Goal: Transaction & Acquisition: Purchase product/service

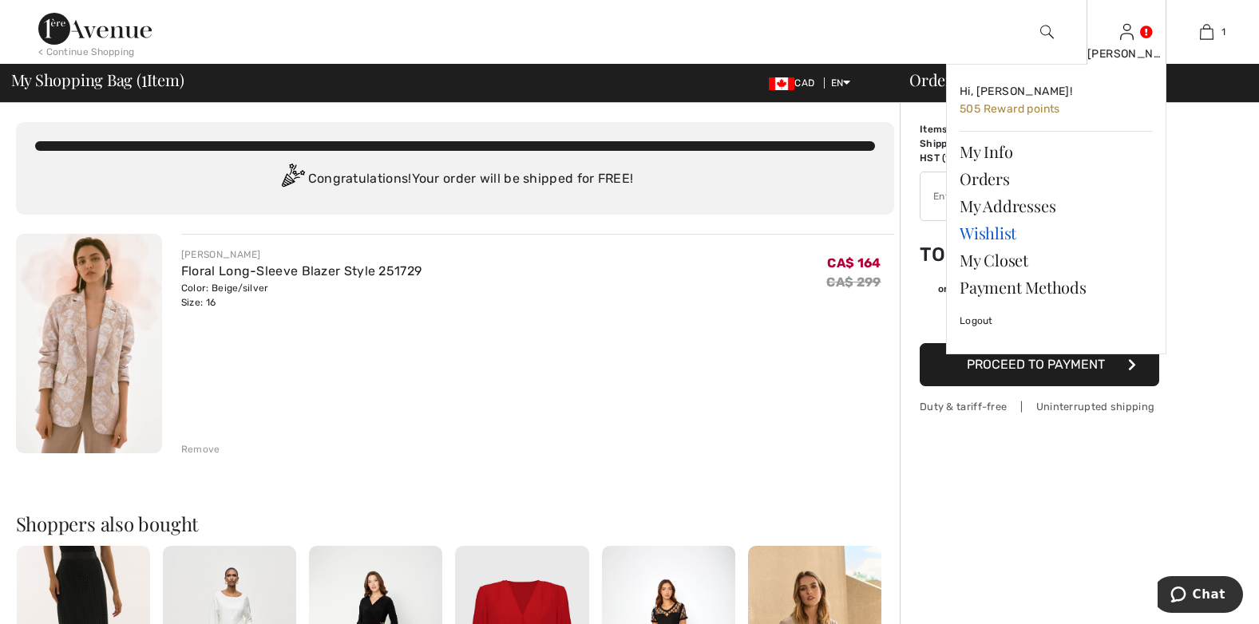
click at [995, 233] on link "Wishlist" at bounding box center [1056, 233] width 193 height 27
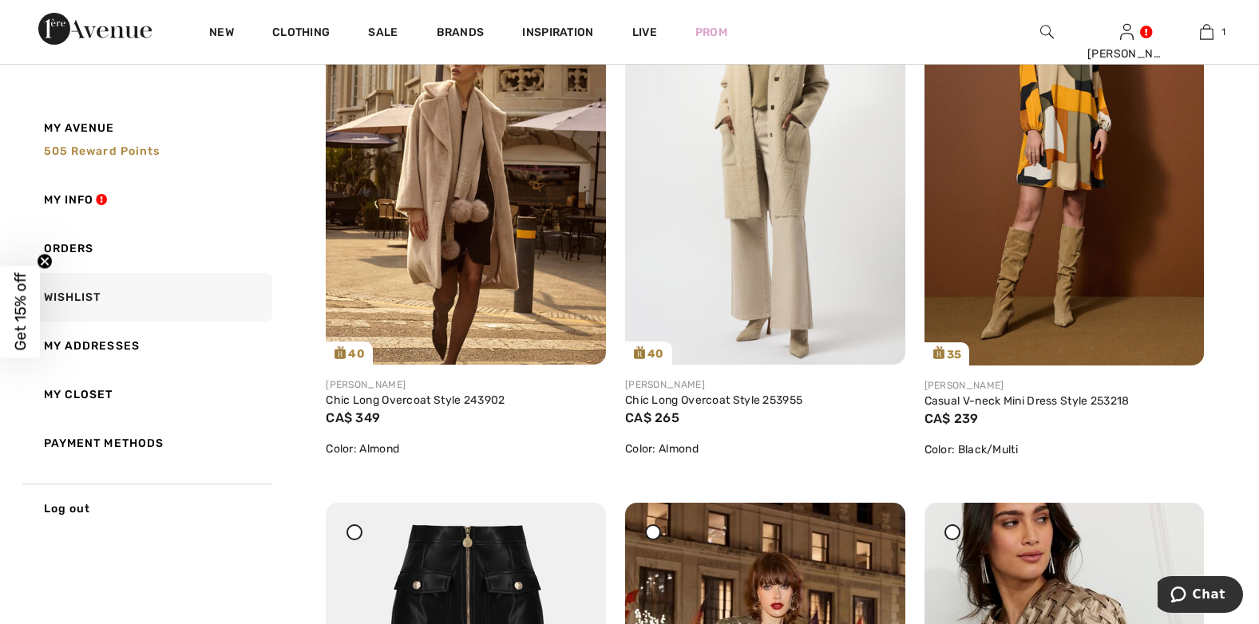
scroll to position [450, 0]
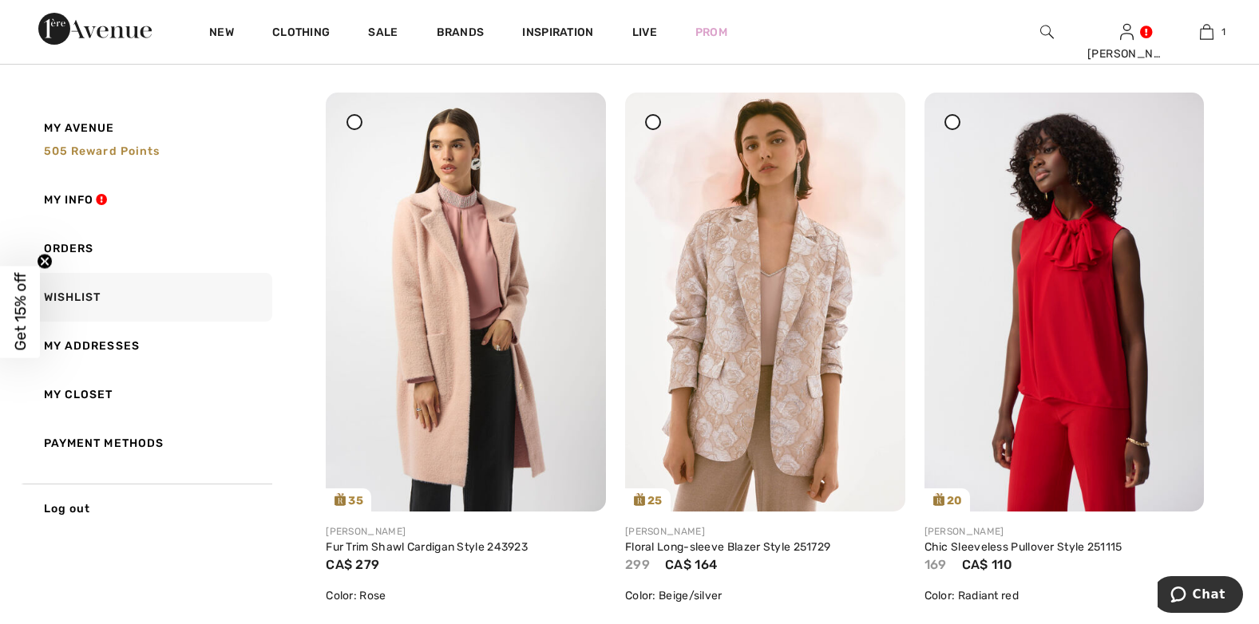
scroll to position [1324, 0]
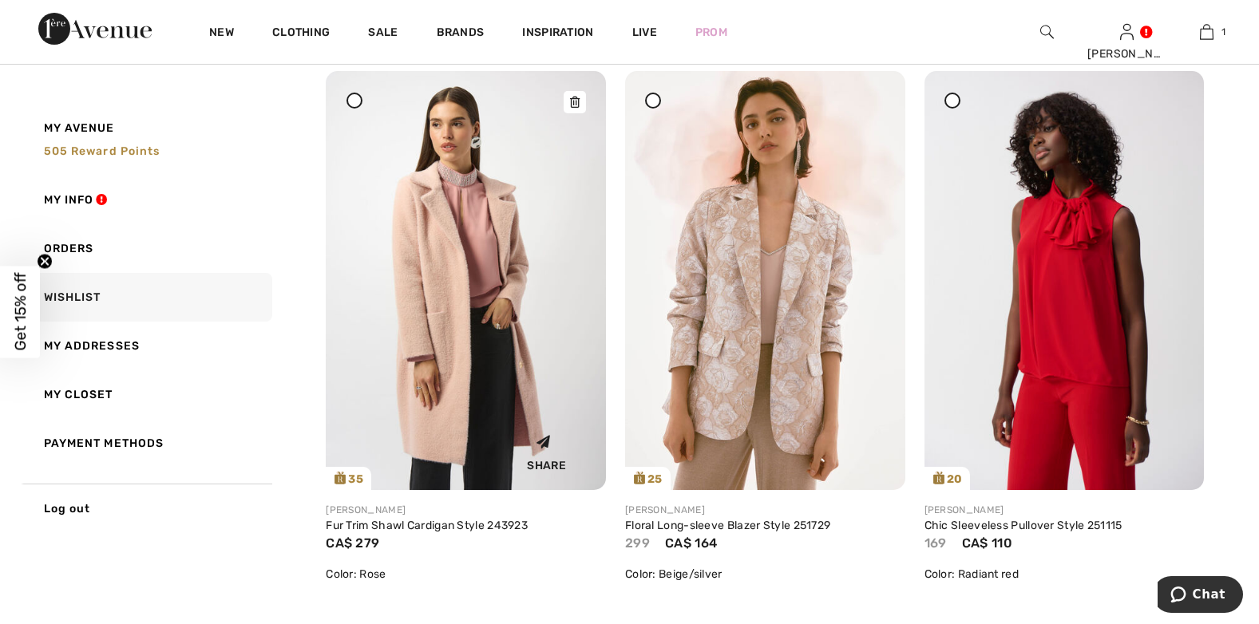
click at [496, 347] on img at bounding box center [466, 280] width 280 height 419
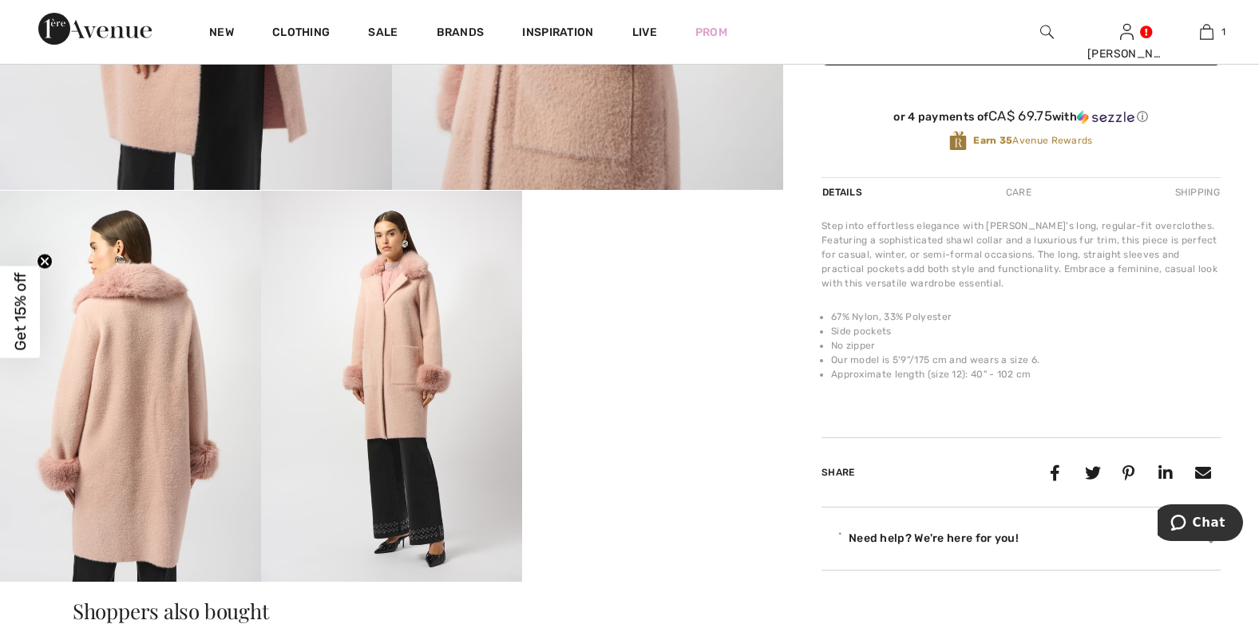
scroll to position [679, 0]
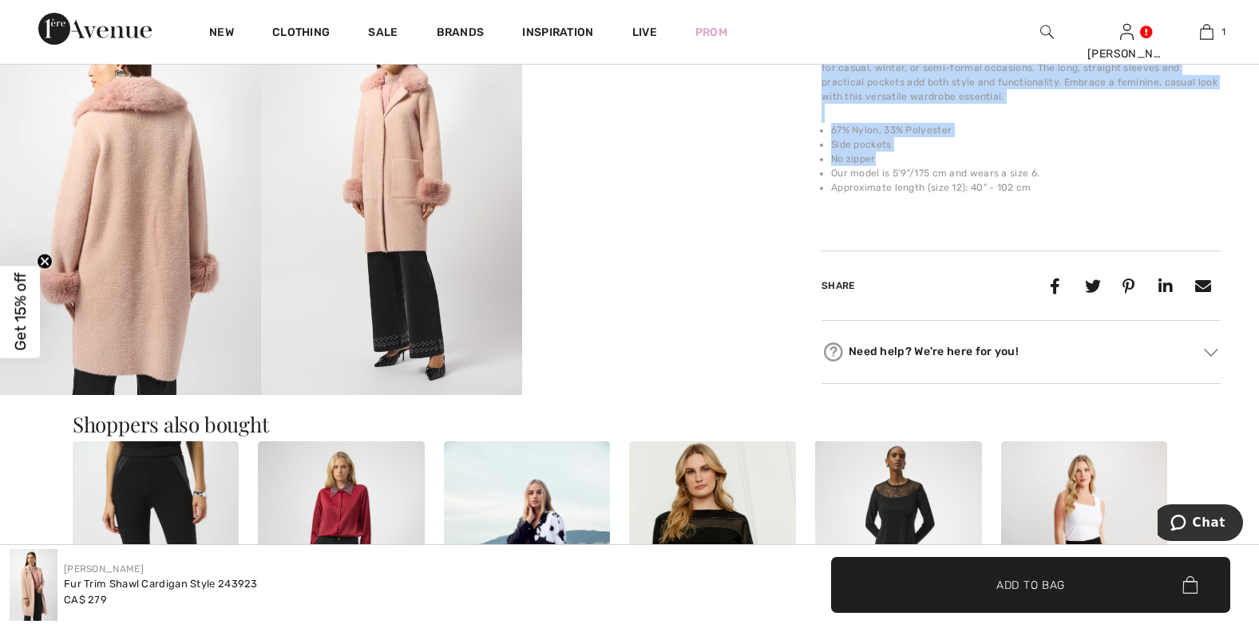
drag, startPoint x: 1258, startPoint y: 157, endPoint x: 1267, endPoint y: 113, distance: 44.2
click at [1107, 114] on div "Step into effortless elegance with Joseph Ribkoff's long, regular-fit overcloth…" at bounding box center [1021, 123] width 399 height 182
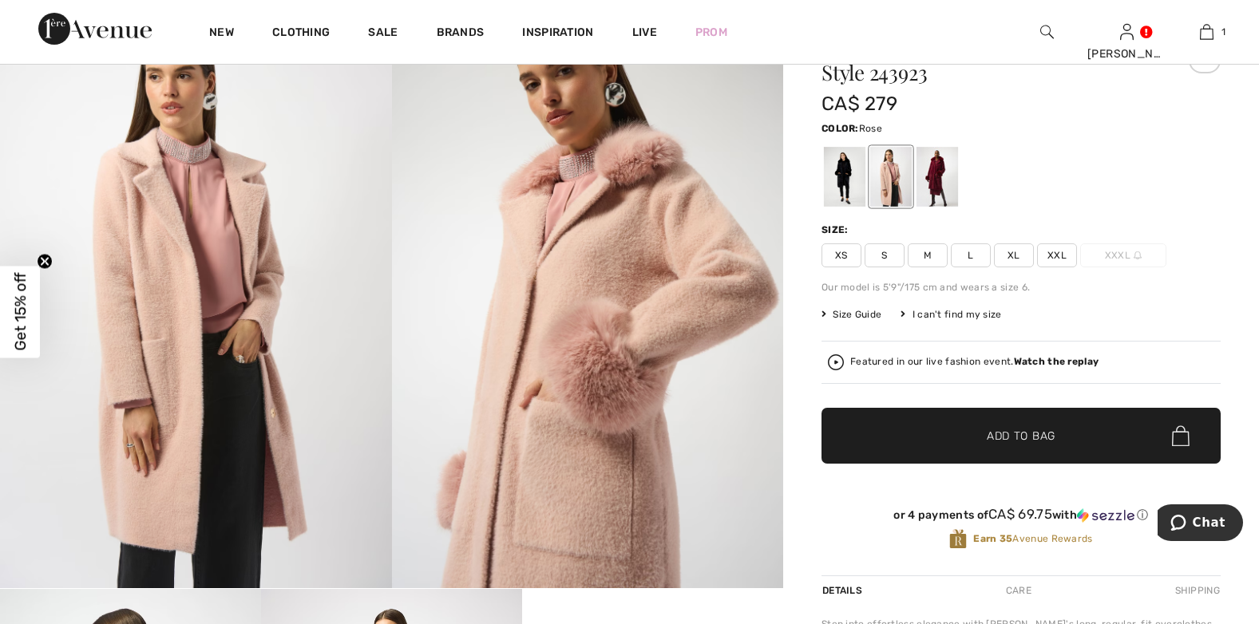
scroll to position [0, 0]
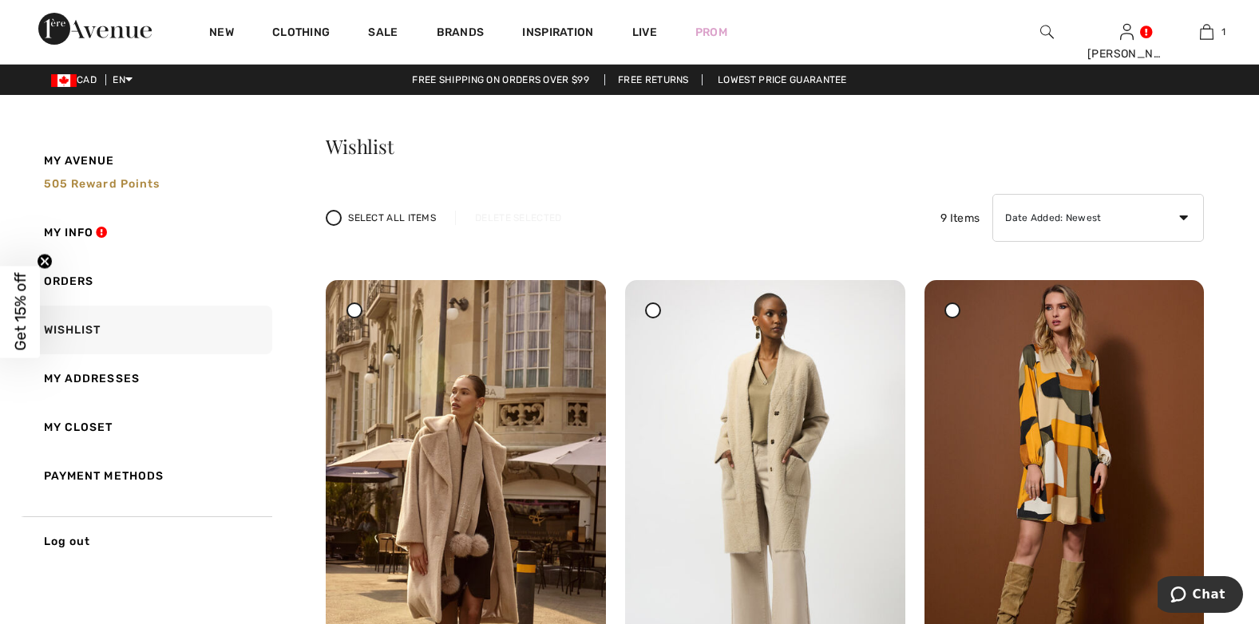
click at [1248, 89] on div "CAD EN English Français Duty & tariff-free | Uninterrupted shipping Free shippi…" at bounding box center [629, 80] width 1259 height 30
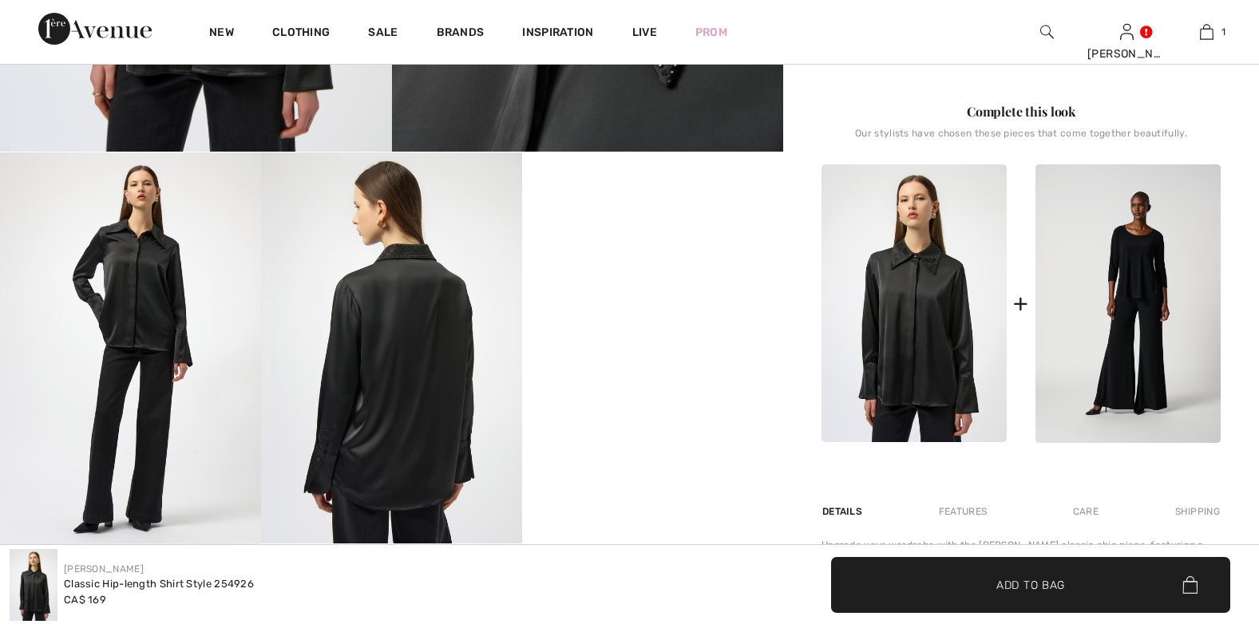
click at [662, 283] on video "Your browser does not support the video tag." at bounding box center [652, 218] width 261 height 131
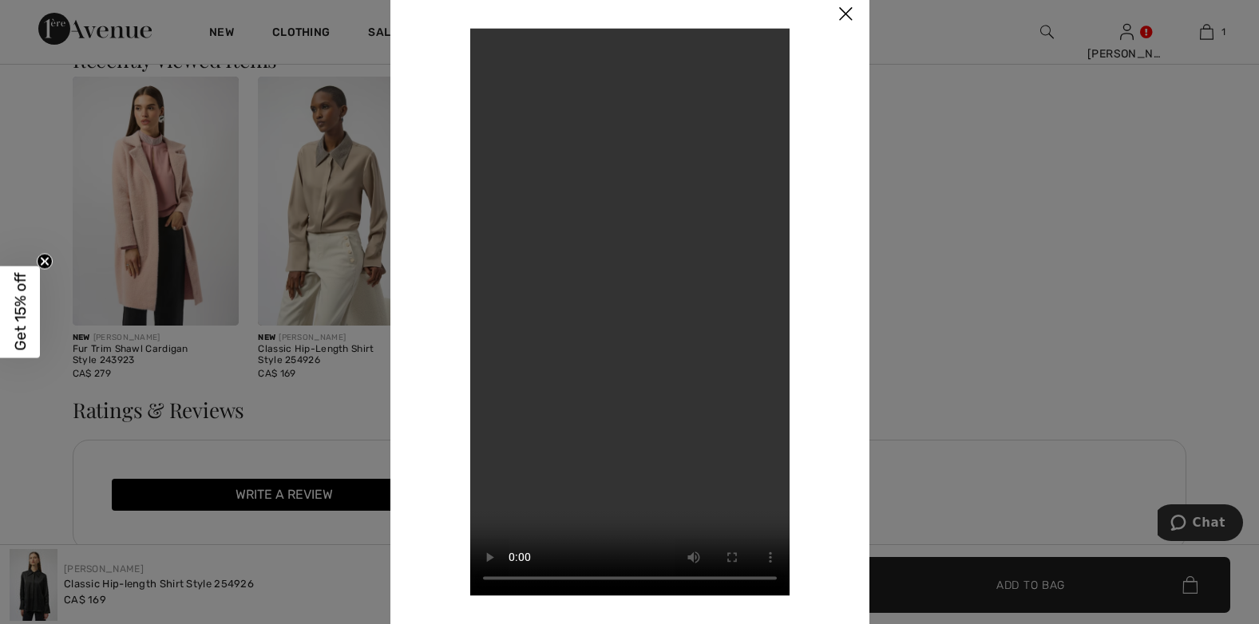
scroll to position [2212, 0]
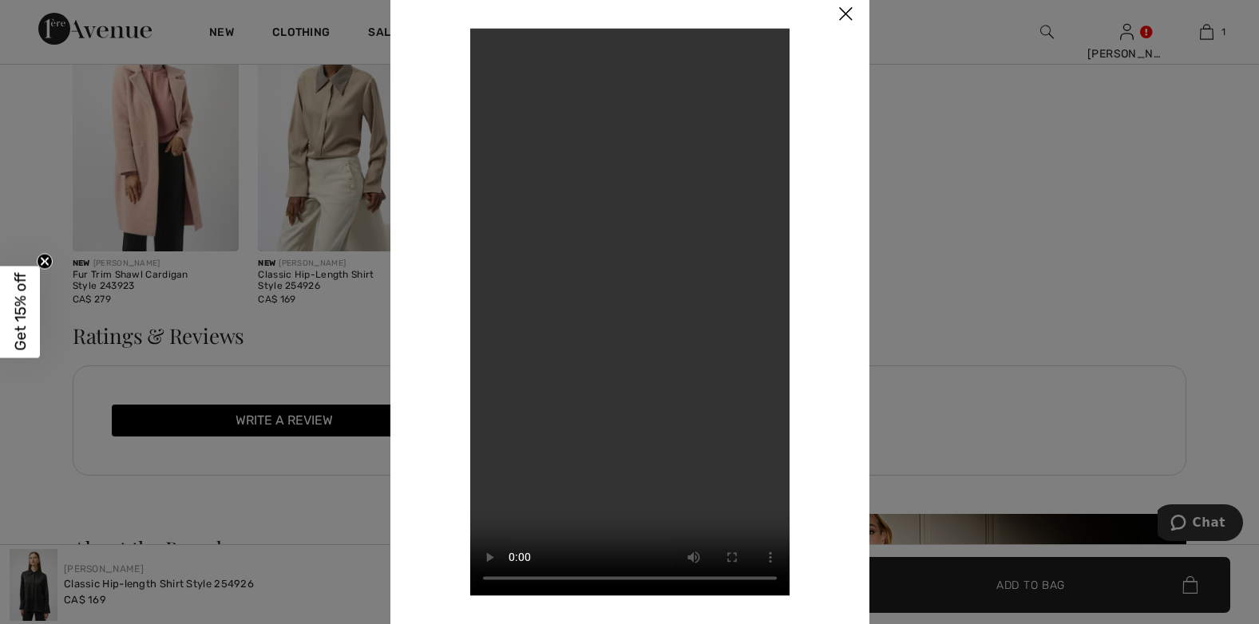
click at [838, 14] on img at bounding box center [846, 15] width 48 height 50
